Goal: Task Accomplishment & Management: Complete application form

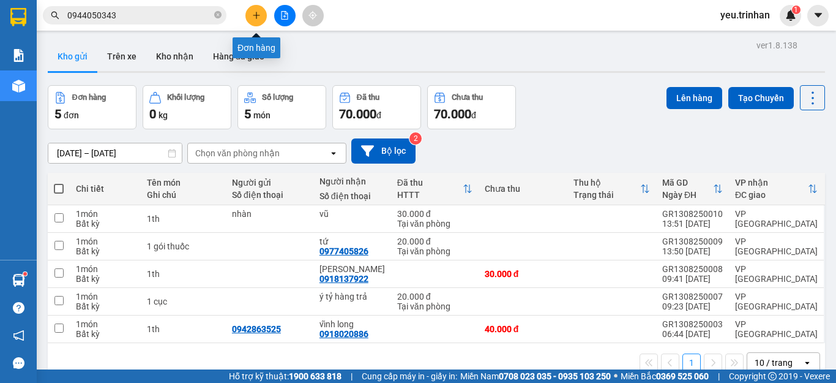
click at [256, 18] on icon "plus" at bounding box center [256, 15] width 1 height 7
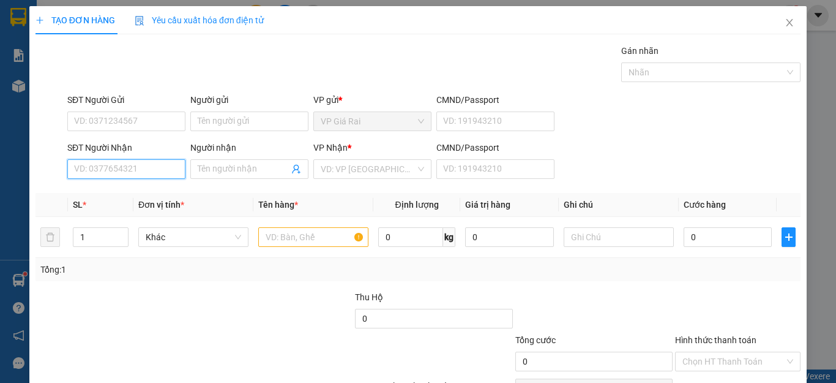
click at [152, 167] on input "SĐT Người Nhận" at bounding box center [126, 169] width 118 height 20
click at [94, 170] on input "03647166" at bounding box center [126, 169] width 118 height 20
click at [132, 171] on input "036467166" at bounding box center [126, 169] width 118 height 20
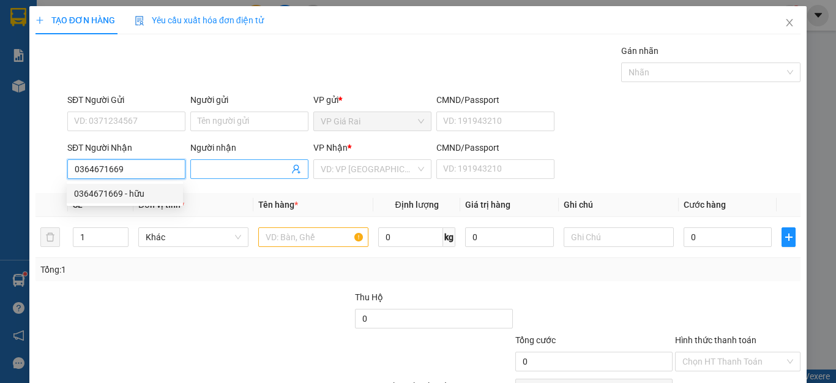
type input "0364671669"
click at [211, 171] on input "Người nhận" at bounding box center [243, 168] width 91 height 13
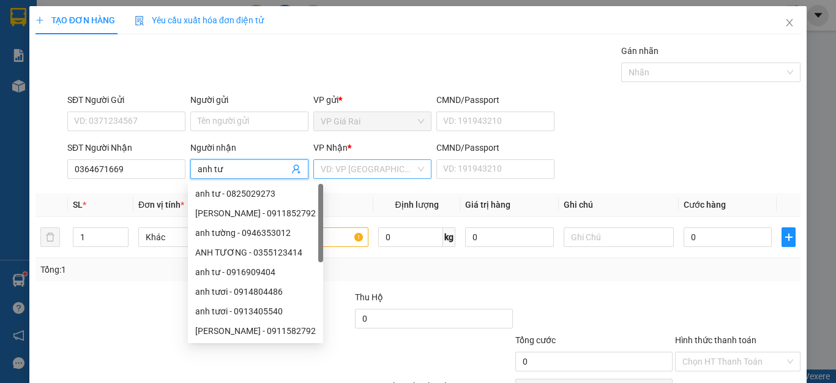
click at [425, 176] on div "VD: VP [GEOGRAPHIC_DATA]" at bounding box center [372, 169] width 118 height 20
type input "anh tư"
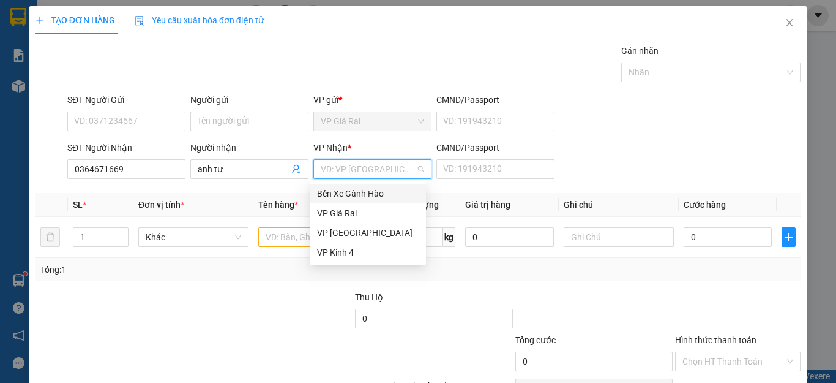
click at [426, 176] on div "VD: VP [GEOGRAPHIC_DATA]" at bounding box center [372, 169] width 118 height 20
drag, startPoint x: 349, startPoint y: 236, endPoint x: 301, endPoint y: 236, distance: 48.4
click at [348, 236] on div "VP [GEOGRAPHIC_DATA]" at bounding box center [368, 232] width 102 height 13
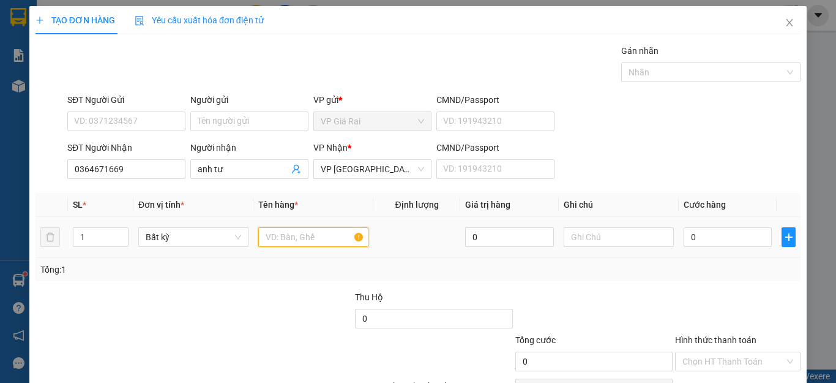
click at [274, 234] on input "text" at bounding box center [313, 237] width 110 height 20
type input "1th"
click at [714, 241] on input "0" at bounding box center [728, 237] width 88 height 20
type input "4"
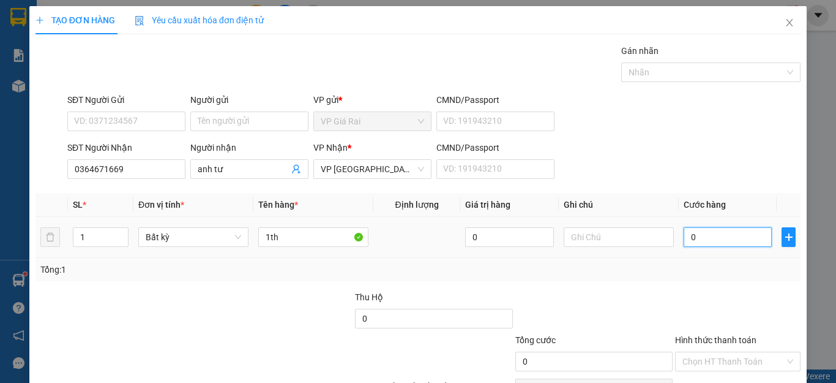
type input "4"
type input "40"
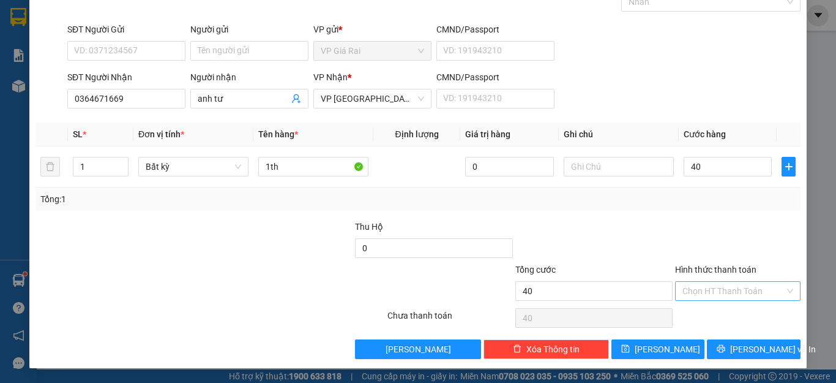
type input "40.000"
click at [700, 291] on input "Hình thức thanh toán" at bounding box center [734, 291] width 102 height 18
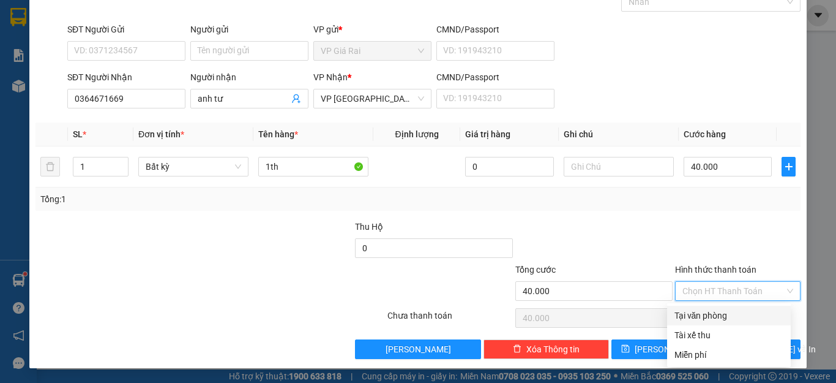
click at [694, 318] on div "Tại văn phòng" at bounding box center [729, 315] width 109 height 13
type input "0"
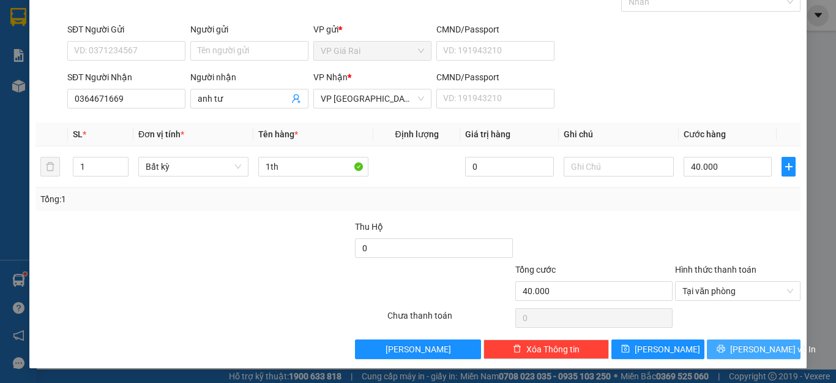
click at [717, 346] on button "[PERSON_NAME] và In" at bounding box center [754, 349] width 94 height 20
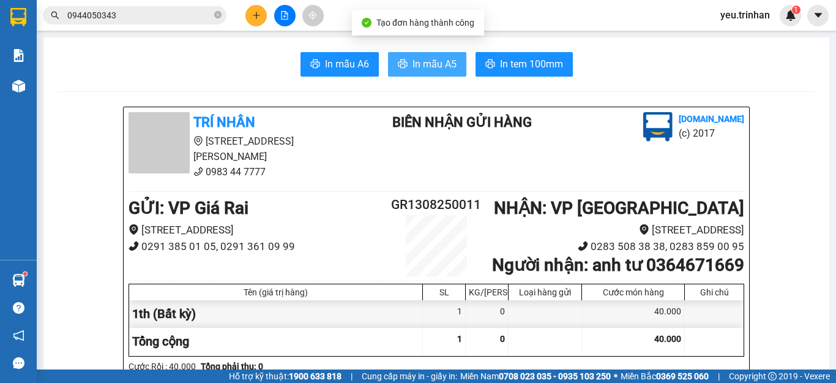
click at [419, 54] on button "In mẫu A5" at bounding box center [427, 64] width 78 height 24
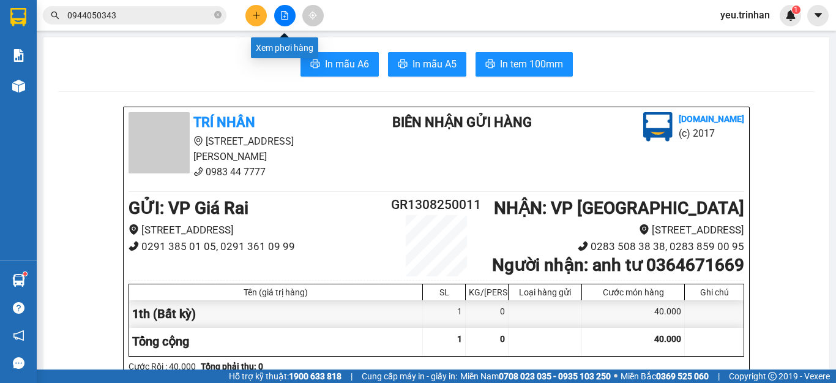
drag, startPoint x: 279, startPoint y: 17, endPoint x: 275, endPoint y: 22, distance: 7.0
click at [279, 17] on button at bounding box center [284, 15] width 21 height 21
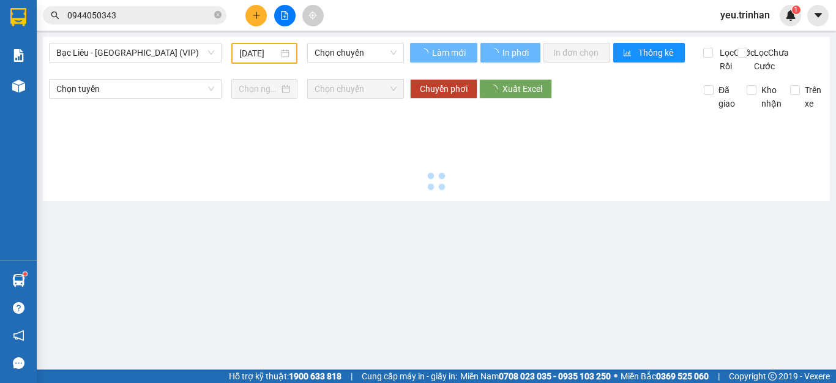
type input "[DATE]"
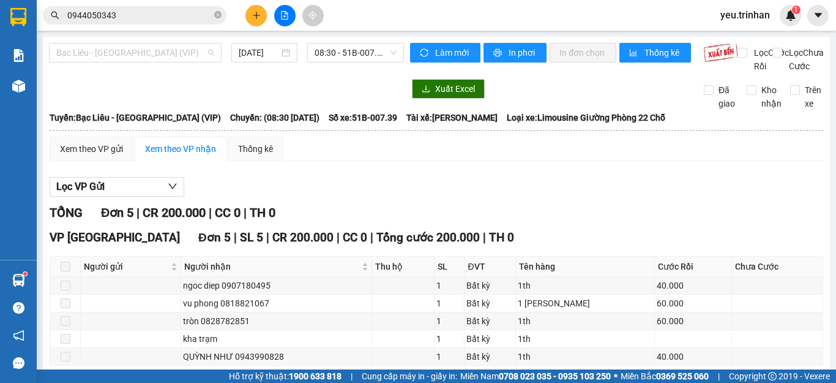
drag, startPoint x: 80, startPoint y: 52, endPoint x: 81, endPoint y: 94, distance: 42.3
click at [80, 57] on span "Bạc Liêu - [GEOGRAPHIC_DATA] (VIP)" at bounding box center [135, 52] width 158 height 18
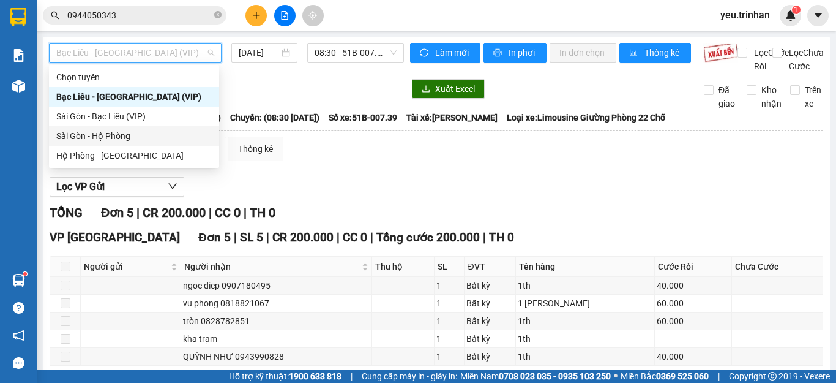
click at [78, 139] on div "Sài Gòn - Hộ Phòng" at bounding box center [133, 135] width 155 height 13
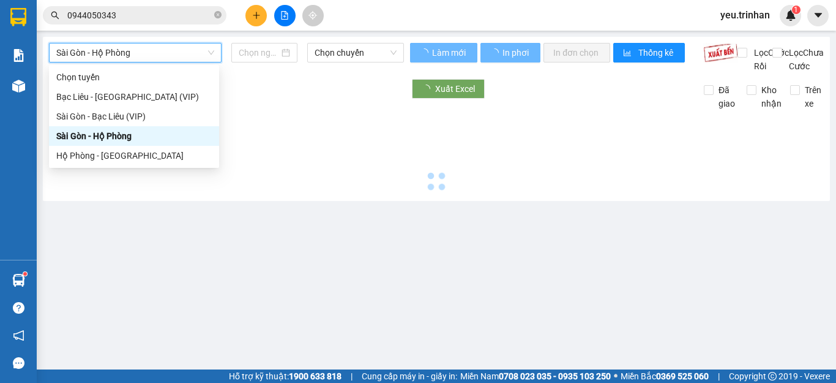
type input "[DATE]"
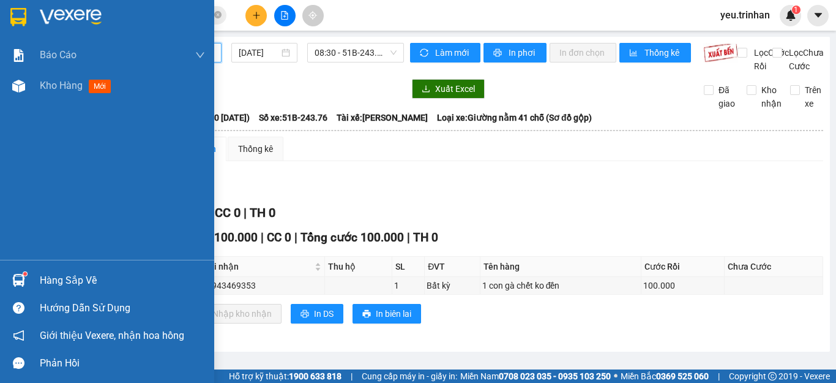
click at [20, 18] on img at bounding box center [18, 17] width 16 height 18
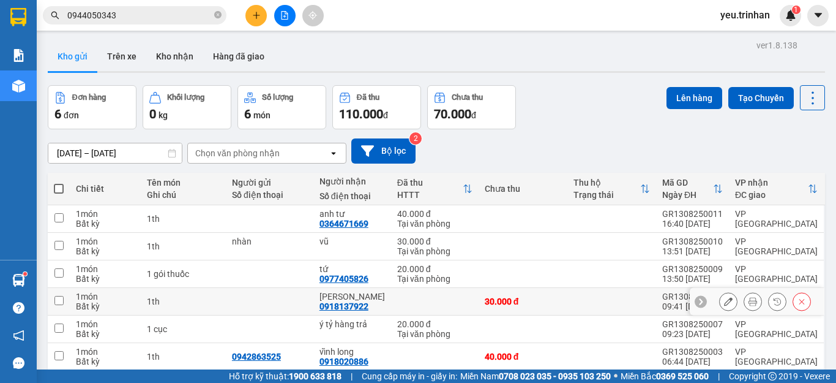
scroll to position [56, 0]
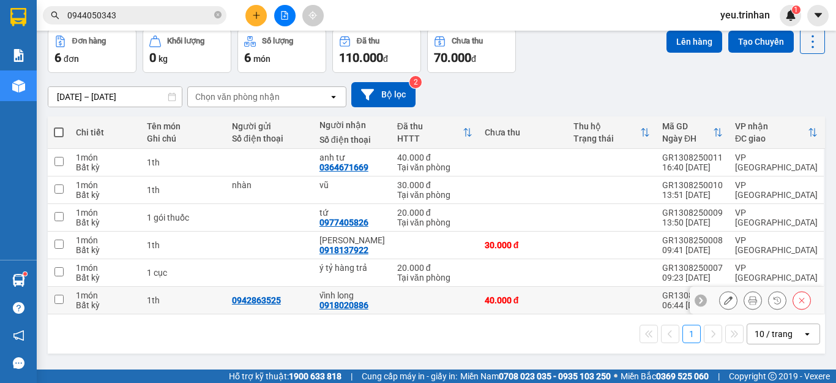
click at [56, 296] on input "checkbox" at bounding box center [58, 298] width 9 height 9
checkbox input "true"
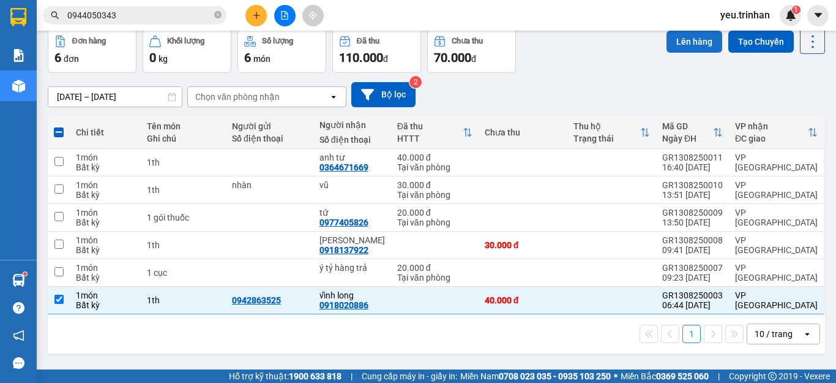
click at [677, 40] on button "Lên hàng" at bounding box center [695, 42] width 56 height 22
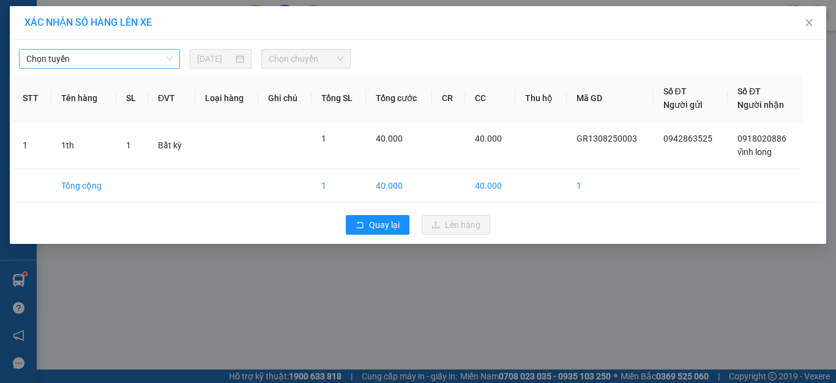
click at [71, 58] on span "Chọn tuyến" at bounding box center [99, 59] width 146 height 18
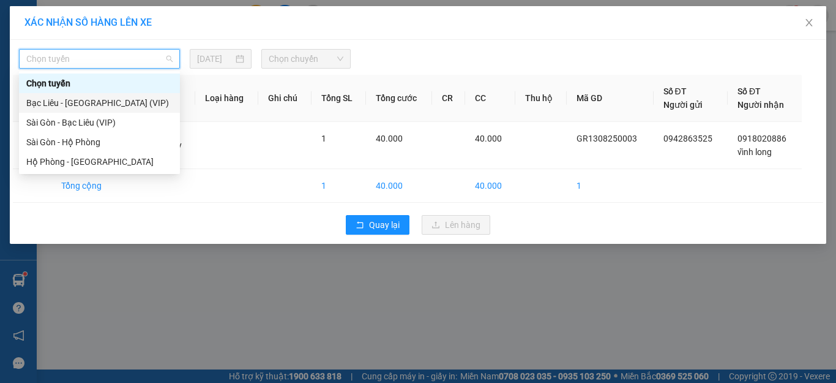
drag, startPoint x: 58, startPoint y: 102, endPoint x: 186, endPoint y: 61, distance: 134.5
click at [59, 102] on div "Bạc Liêu - [GEOGRAPHIC_DATA] (VIP)" at bounding box center [99, 102] width 146 height 13
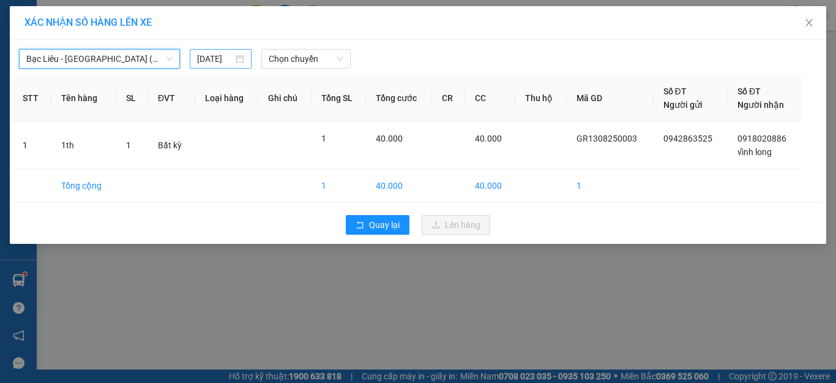
click at [232, 56] on input "[DATE]" at bounding box center [215, 58] width 36 height 13
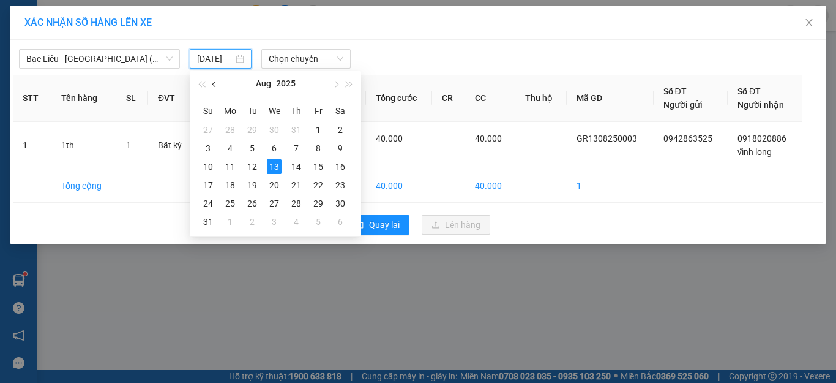
click at [213, 80] on button "button" at bounding box center [214, 83] width 13 height 24
drag, startPoint x: 203, startPoint y: 167, endPoint x: 208, endPoint y: 161, distance: 7.8
click at [203, 167] on div "13" at bounding box center [208, 166] width 15 height 15
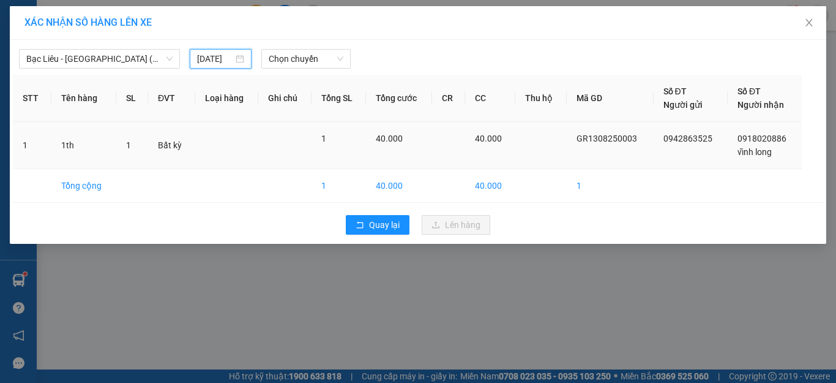
type input "[DATE]"
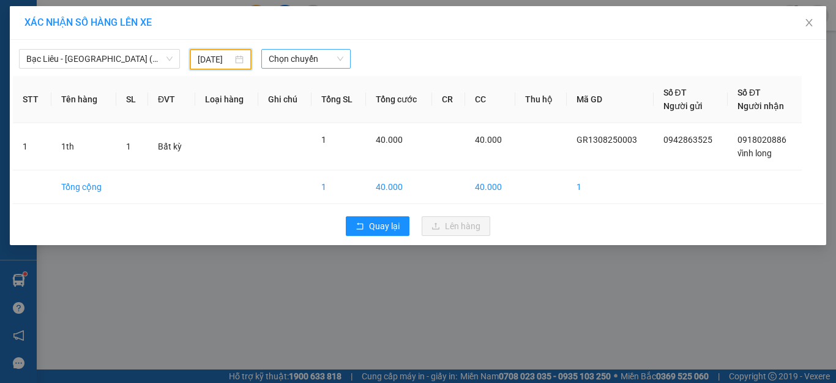
click at [310, 64] on span "Chọn chuyến" at bounding box center [306, 59] width 75 height 18
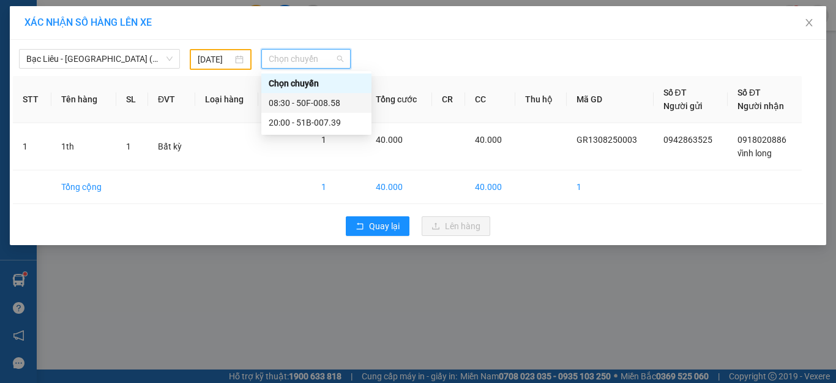
click at [301, 98] on div "08:30 - 50F-008.58" at bounding box center [316, 102] width 95 height 13
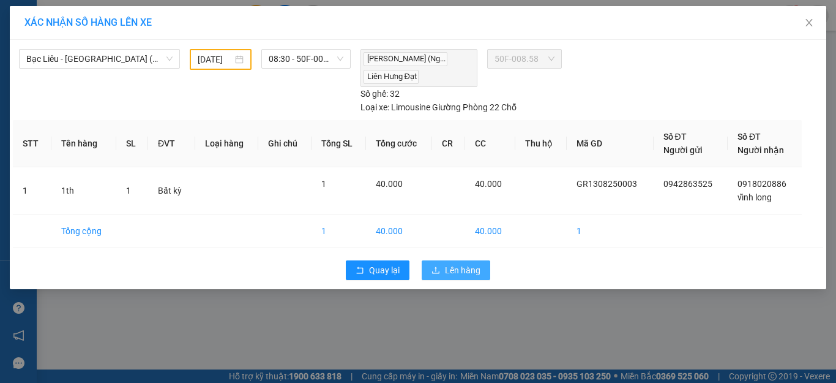
click at [471, 263] on span "Lên hàng" at bounding box center [463, 269] width 36 height 13
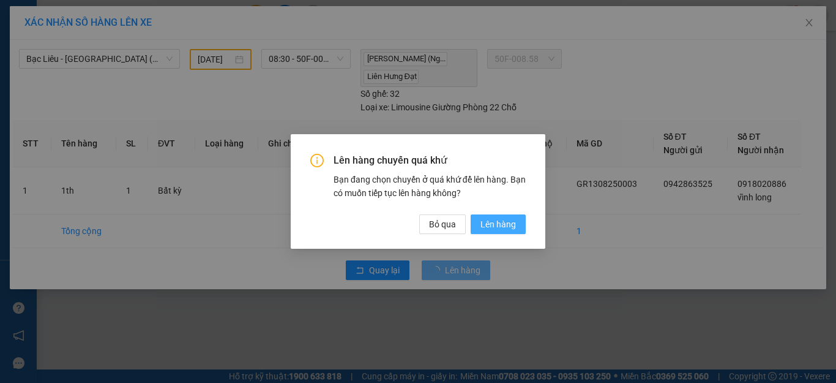
click at [500, 232] on button "Lên hàng" at bounding box center [498, 224] width 55 height 20
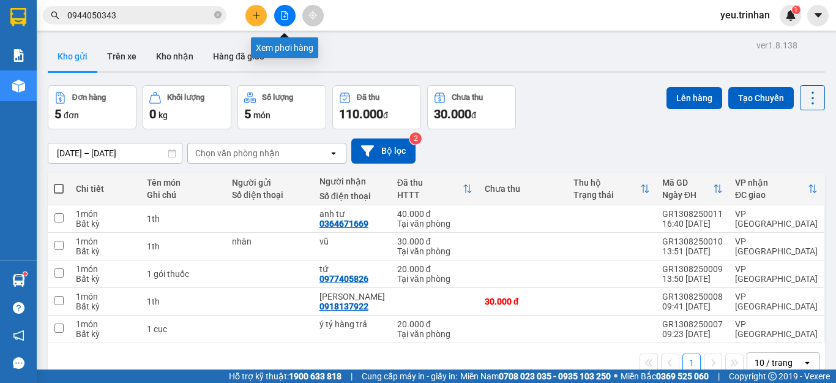
click at [288, 17] on icon "file-add" at bounding box center [284, 15] width 9 height 9
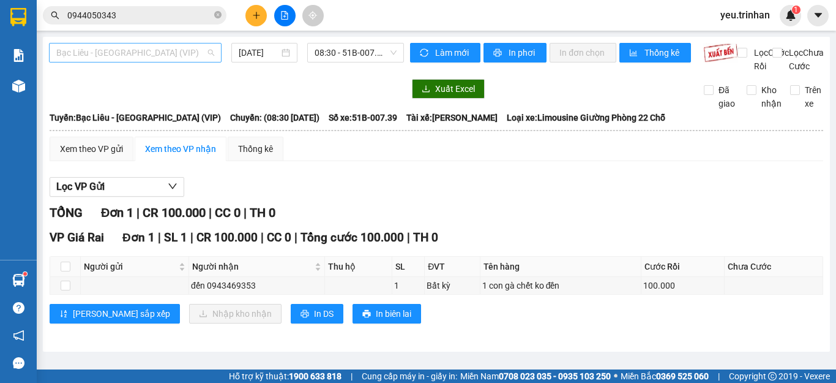
click at [108, 55] on span "Bạc Liêu - [GEOGRAPHIC_DATA] (VIP)" at bounding box center [135, 52] width 158 height 18
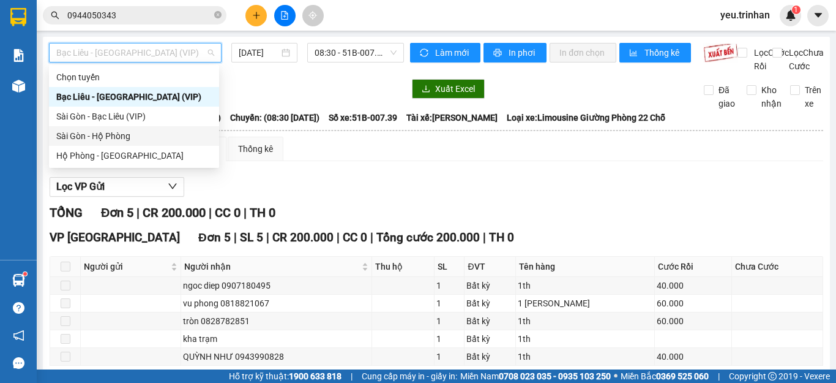
click at [73, 140] on div "Sài Gòn - Hộ Phòng" at bounding box center [133, 135] width 155 height 13
type input "[DATE]"
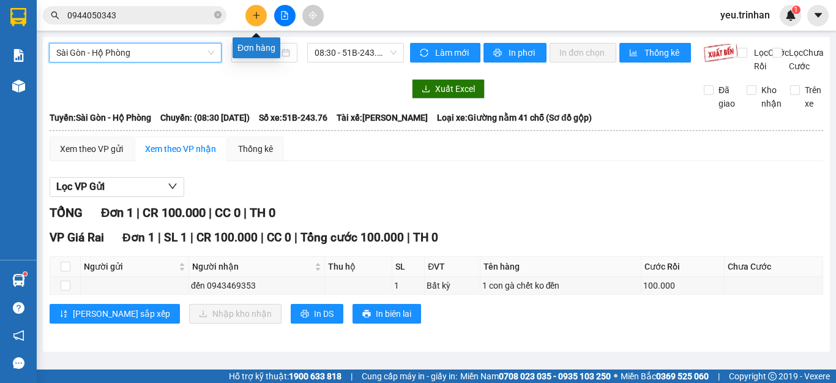
click at [256, 19] on button at bounding box center [255, 15] width 21 height 21
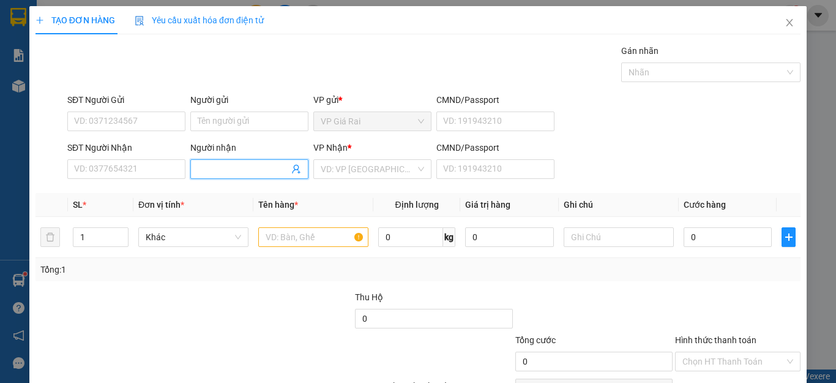
click at [220, 168] on input "Người nhận" at bounding box center [243, 168] width 91 height 13
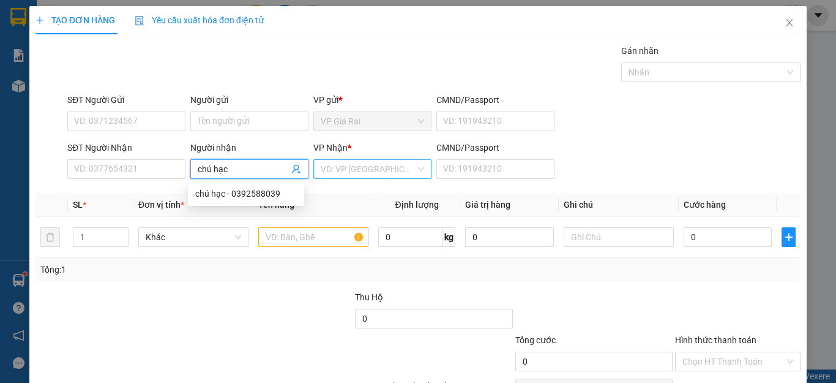
type input "chú hạc"
click at [363, 174] on input "search" at bounding box center [368, 169] width 95 height 18
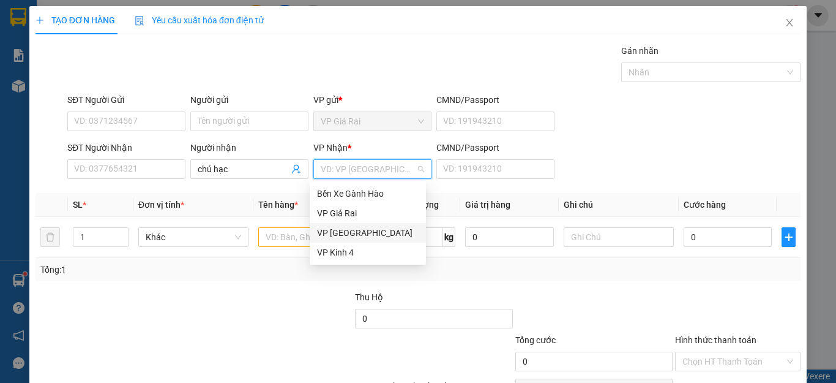
click at [337, 234] on div "VP [GEOGRAPHIC_DATA]" at bounding box center [368, 232] width 102 height 13
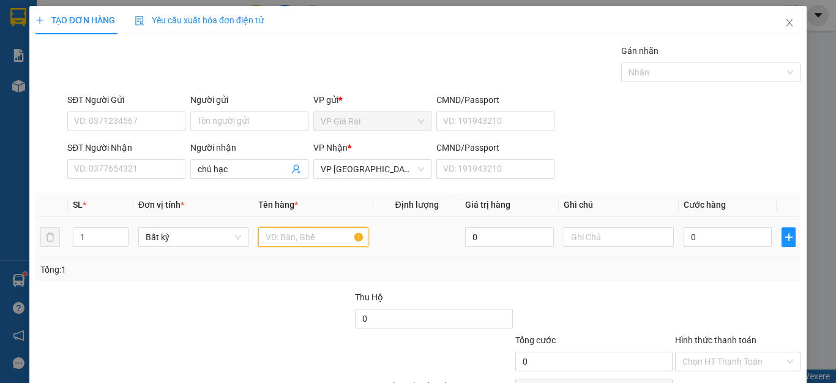
click at [285, 239] on input "text" at bounding box center [313, 237] width 110 height 20
type input "1th"
click at [697, 239] on input "0" at bounding box center [728, 237] width 88 height 20
type input "4"
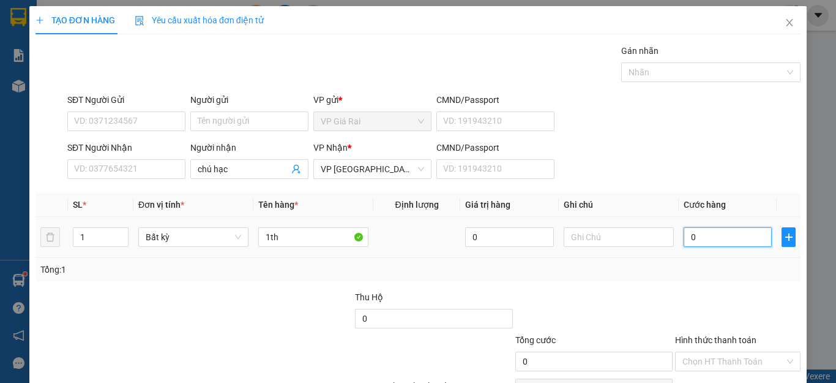
type input "4"
type input "40"
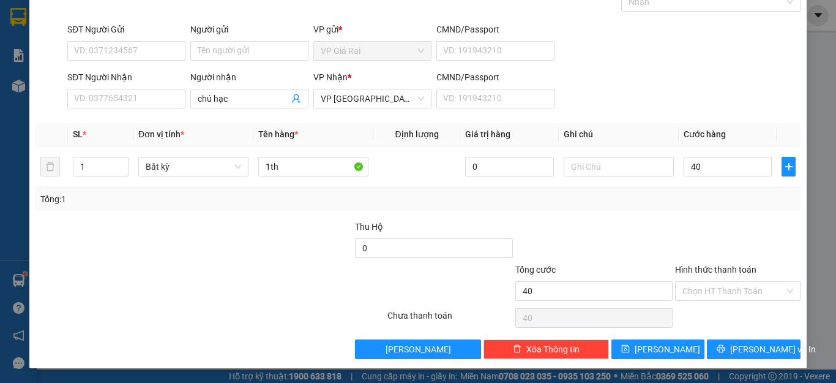
type input "40.000"
click at [705, 297] on input "Hình thức thanh toán" at bounding box center [734, 291] width 102 height 18
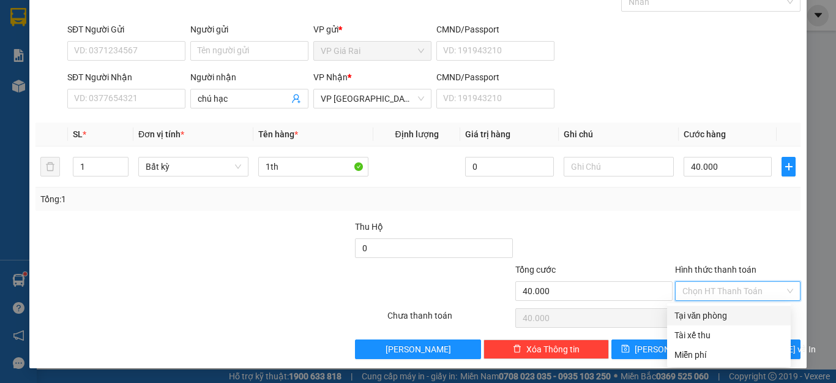
click at [699, 320] on div "Tại văn phòng" at bounding box center [729, 315] width 109 height 13
type input "0"
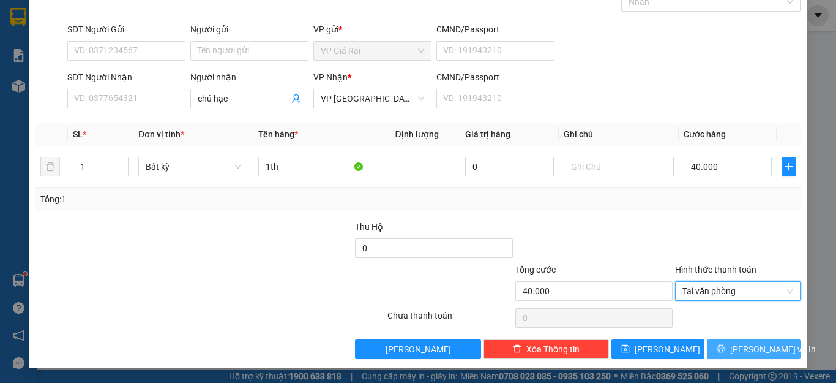
click at [724, 341] on button "[PERSON_NAME] và In" at bounding box center [754, 349] width 94 height 20
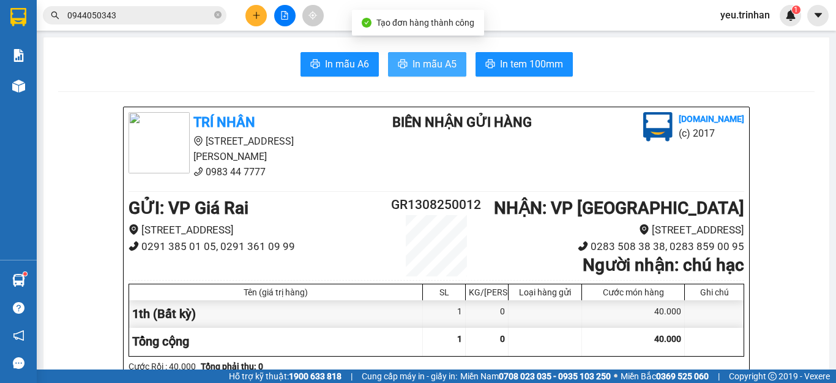
click at [404, 63] on button "In mẫu A5" at bounding box center [427, 64] width 78 height 24
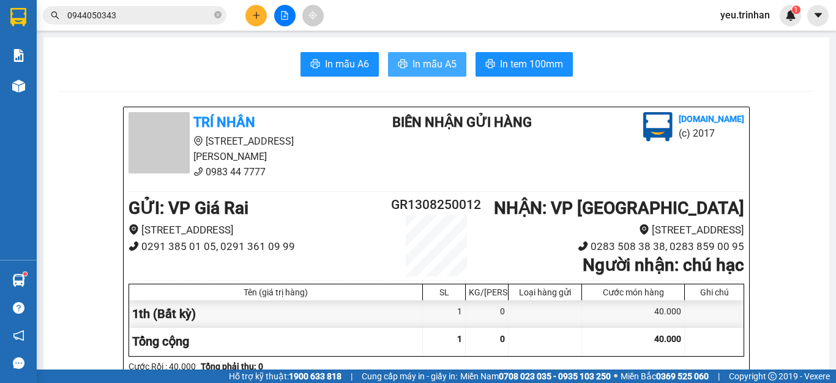
click at [428, 73] on button "In mẫu A5" at bounding box center [427, 64] width 78 height 24
click at [251, 18] on button at bounding box center [255, 15] width 21 height 21
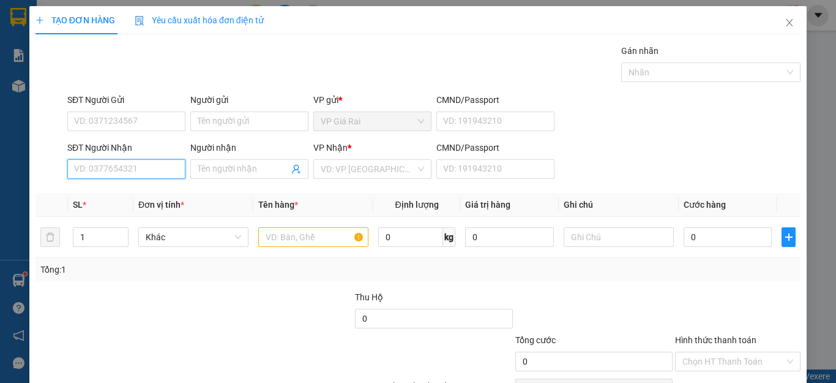
click at [108, 173] on input "SĐT Người Nhận" at bounding box center [126, 169] width 118 height 20
type input "0985767299"
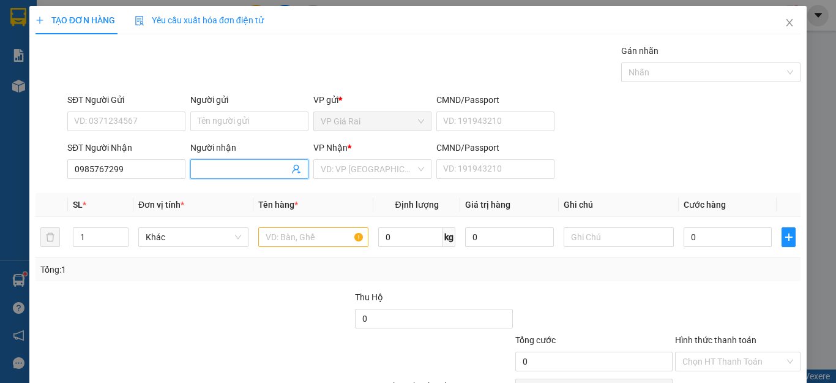
click at [217, 167] on input "Người nhận" at bounding box center [243, 168] width 91 height 13
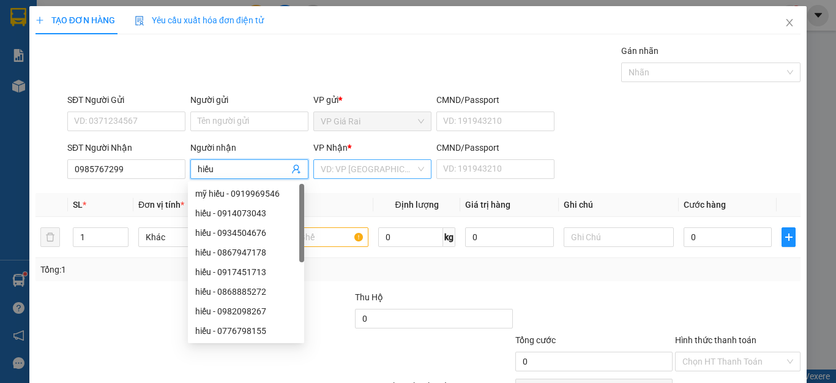
type input "hiếu"
drag, startPoint x: 357, startPoint y: 166, endPoint x: 334, endPoint y: 239, distance: 76.9
click at [351, 191] on body "Kết quả tìm kiếm ( 1 ) Bộ lọc Mã ĐH Trạng thái Món hàng Thu hộ Tổng cước Chưa c…" at bounding box center [418, 191] width 836 height 383
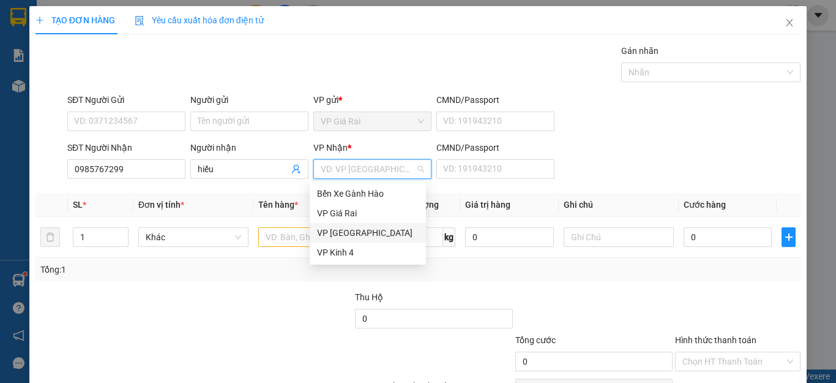
click at [337, 240] on div "VP [GEOGRAPHIC_DATA]" at bounding box center [368, 233] width 116 height 20
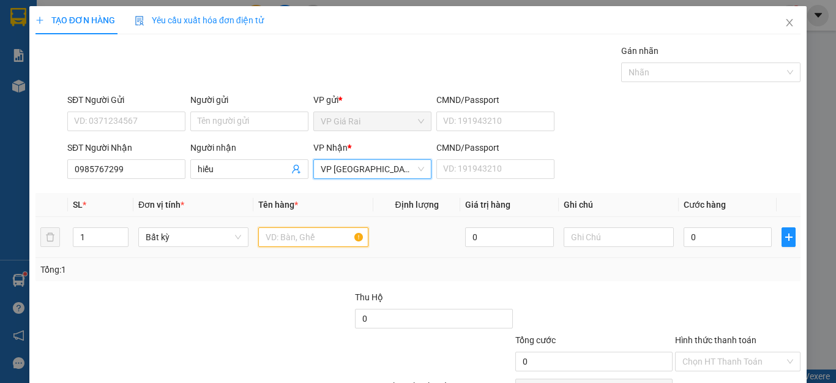
click at [299, 238] on input "text" at bounding box center [313, 237] width 110 height 20
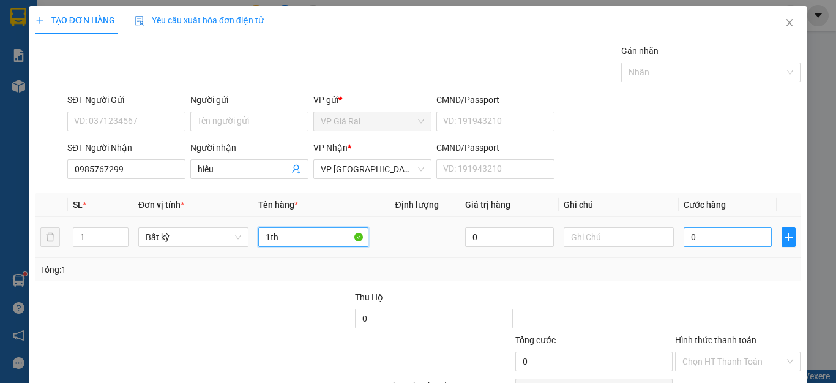
type input "1th"
click at [716, 232] on input "0" at bounding box center [728, 237] width 88 height 20
type input "4"
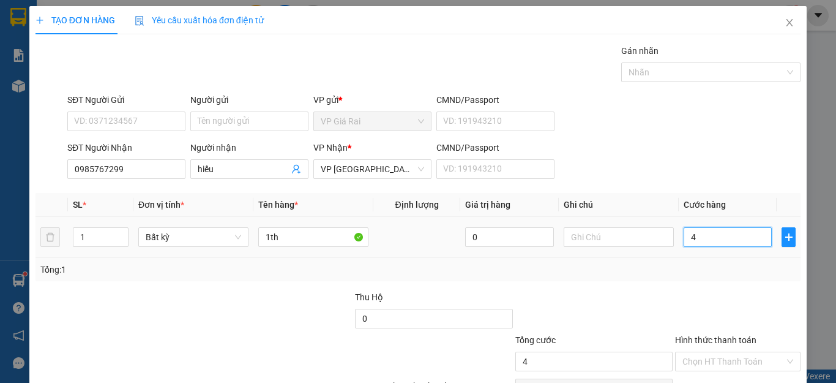
type input "40"
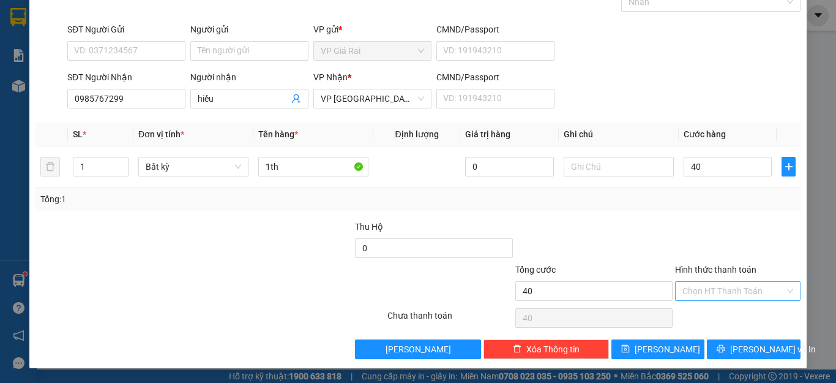
type input "40.000"
drag, startPoint x: 703, startPoint y: 285, endPoint x: 703, endPoint y: 308, distance: 23.3
click at [703, 287] on input "Hình thức thanh toán" at bounding box center [734, 291] width 102 height 18
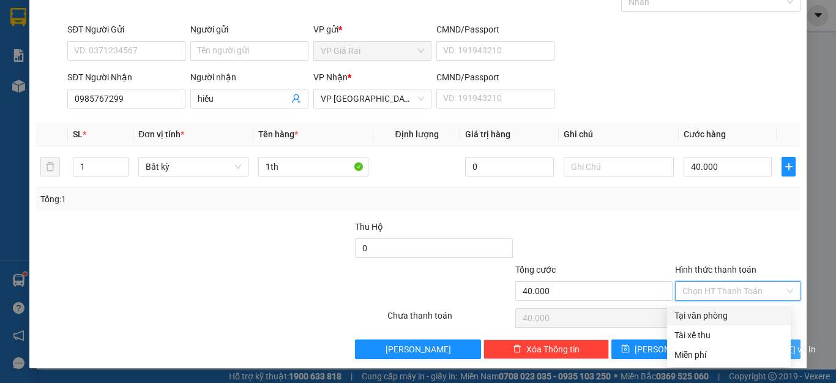
drag, startPoint x: 703, startPoint y: 308, endPoint x: 711, endPoint y: 339, distance: 32.1
click at [703, 310] on div "Tại văn phòng" at bounding box center [729, 315] width 124 height 20
type input "0"
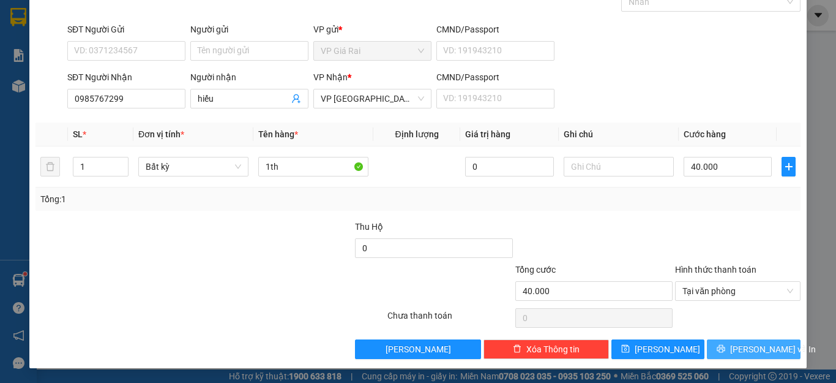
click at [714, 356] on button "[PERSON_NAME] và In" at bounding box center [754, 349] width 94 height 20
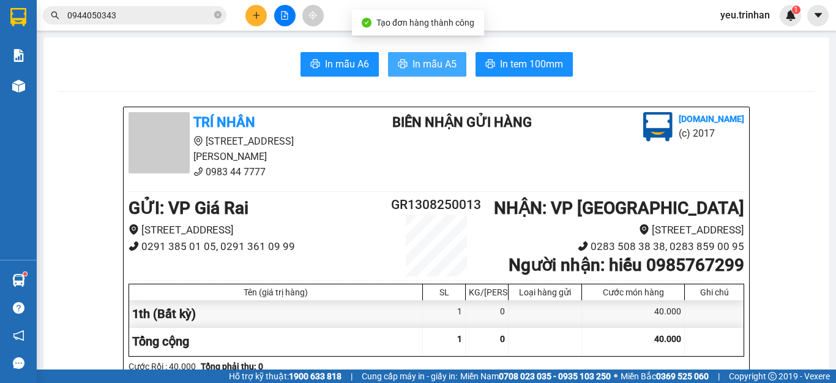
click at [424, 64] on span "In mẫu A5" at bounding box center [435, 63] width 44 height 15
